Goal: Contribute content: Contribute content

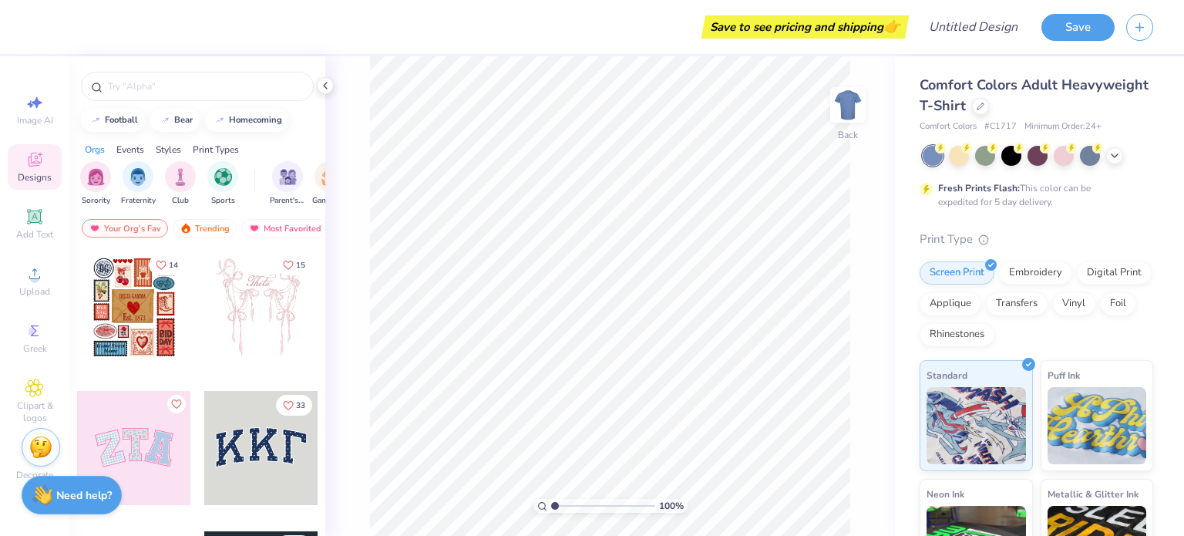
click at [32, 174] on span "Designs" at bounding box center [35, 177] width 34 height 12
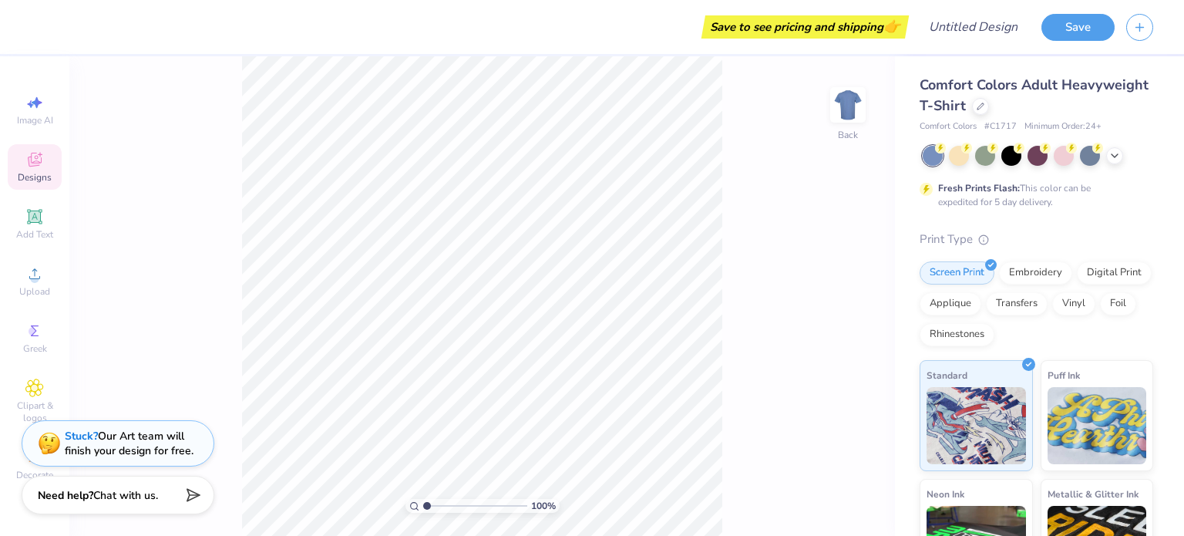
click at [27, 169] on div "Designs" at bounding box center [35, 166] width 54 height 45
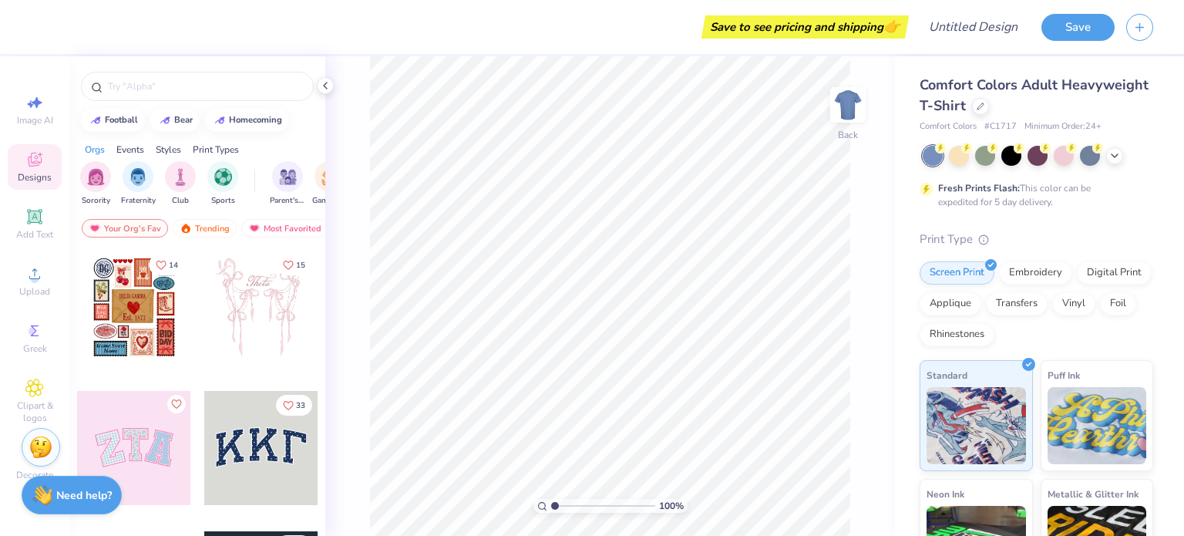
click at [262, 423] on div at bounding box center [261, 448] width 114 height 114
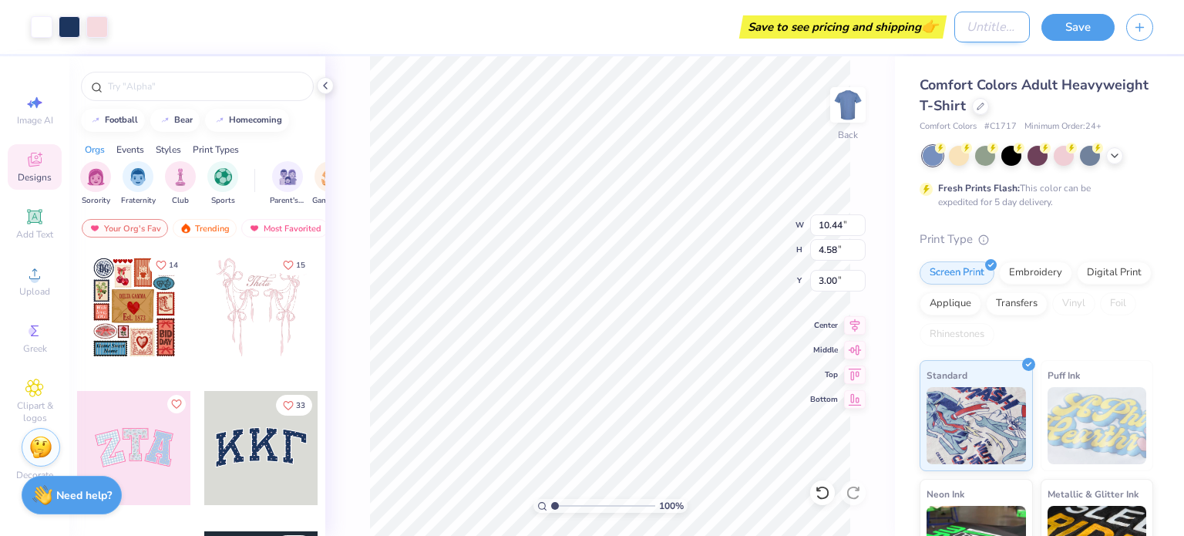
click at [973, 29] on input "Design Title" at bounding box center [992, 27] width 76 height 31
type input "Test"
click at [1076, 24] on button "Save" at bounding box center [1077, 25] width 73 height 27
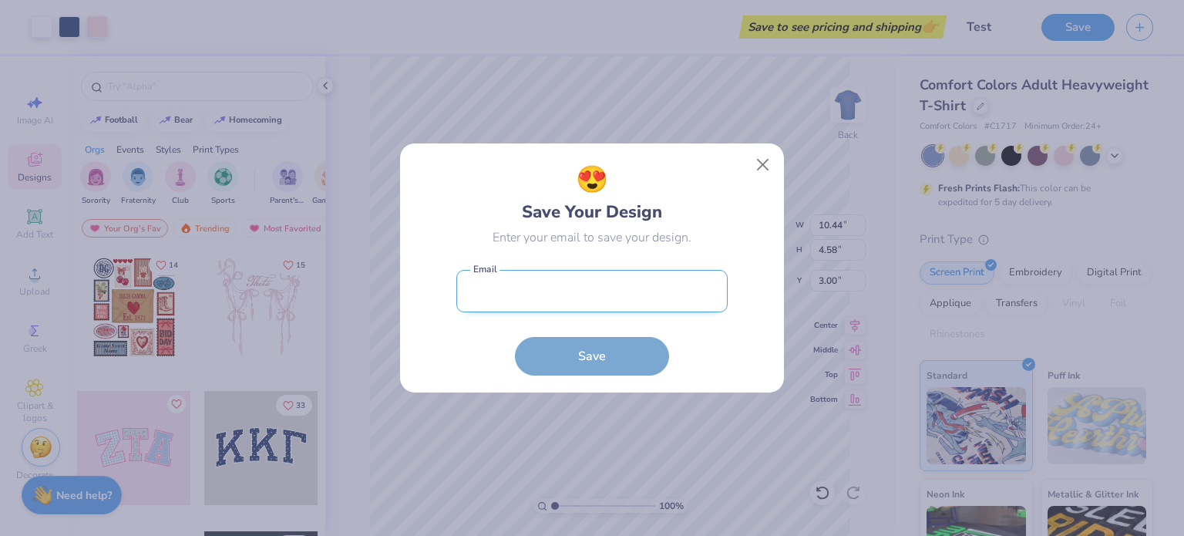
click at [637, 289] on input "email" at bounding box center [591, 291] width 271 height 42
paste input "[EMAIL_ADDRESS][DOMAIN_NAME]"
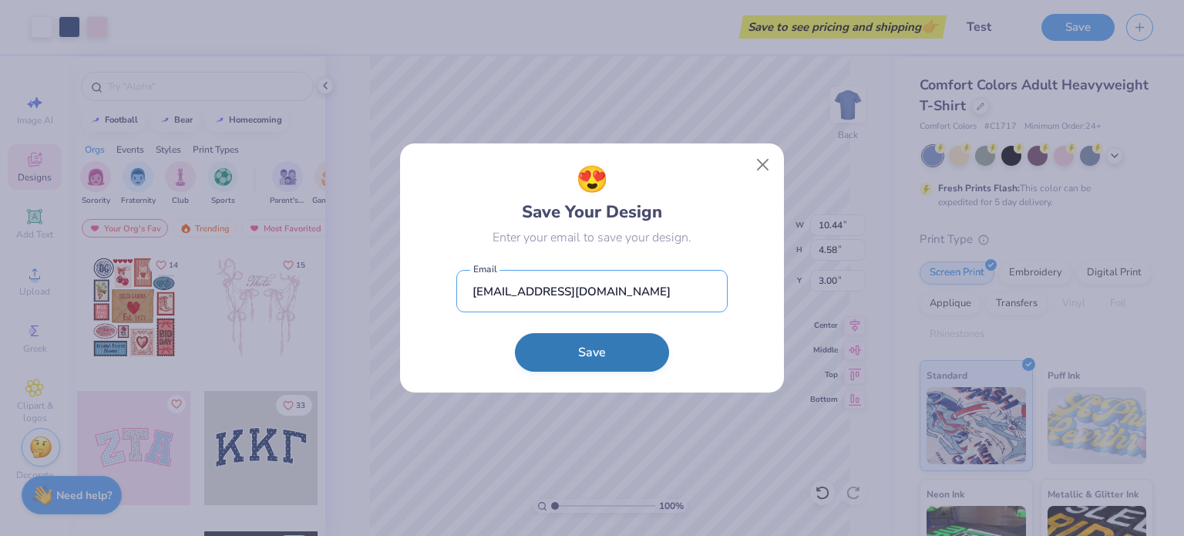
type input "[EMAIL_ADDRESS][DOMAIN_NAME]"
click at [591, 347] on button "Save" at bounding box center [592, 352] width 154 height 39
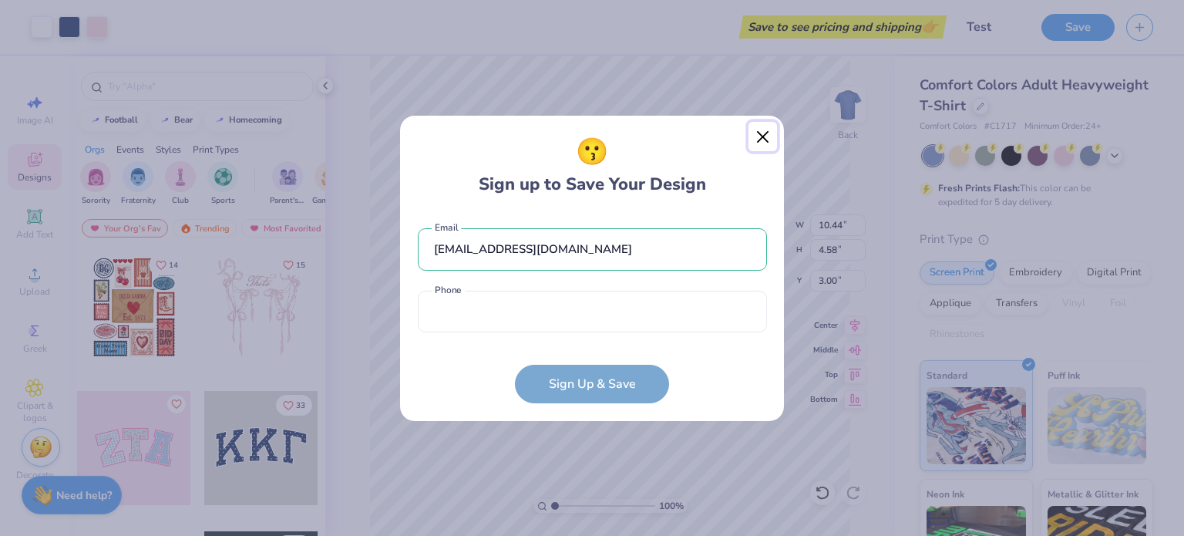
click at [764, 135] on button "Close" at bounding box center [762, 136] width 29 height 29
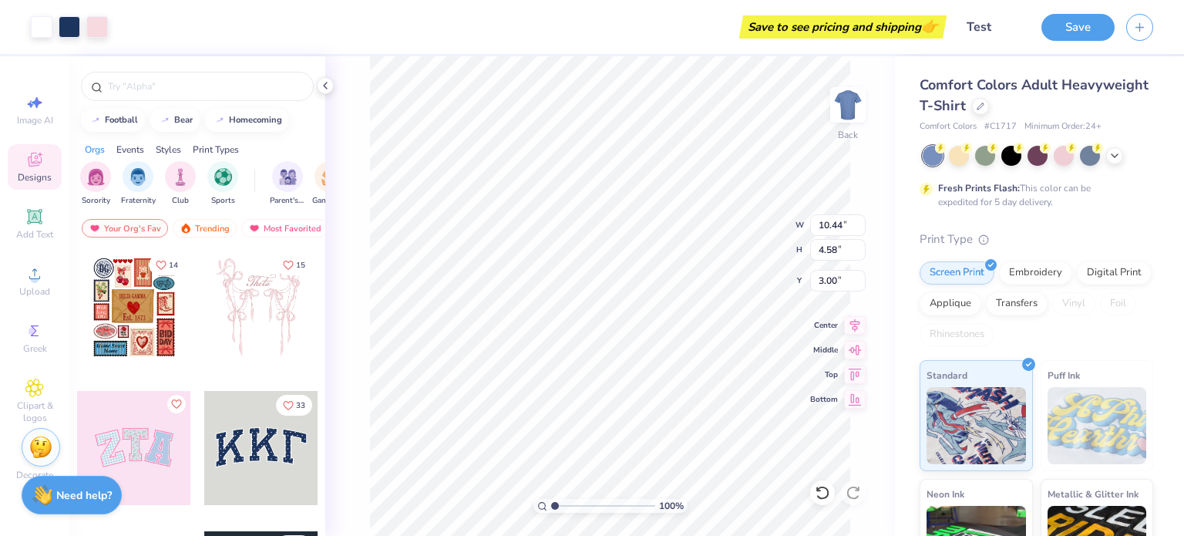
click at [895, 185] on div "Comfort Colors Adult Heavyweight T-Shirt Comfort Colors # C1717 Minimum Order: …" at bounding box center [1039, 382] width 289 height 652
